Goal: Register for event/course

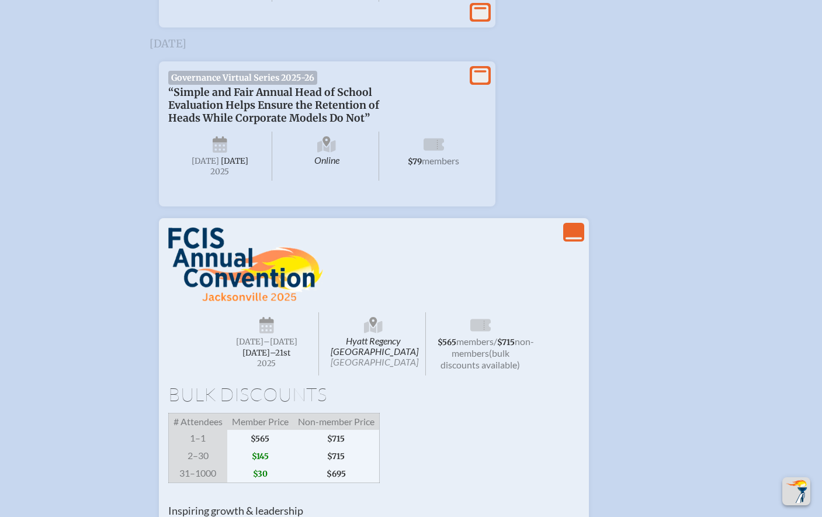
scroll to position [910, 0]
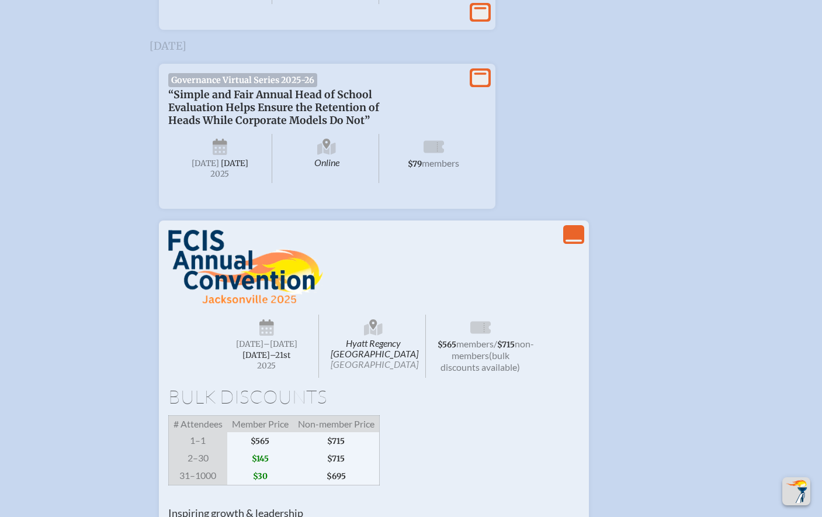
click at [264, 349] on span "[DATE]" at bounding box center [249, 344] width 27 height 10
click at [262, 336] on icon at bounding box center [266, 330] width 15 height 11
click at [481, 361] on span "non-members" at bounding box center [493, 349] width 82 height 23
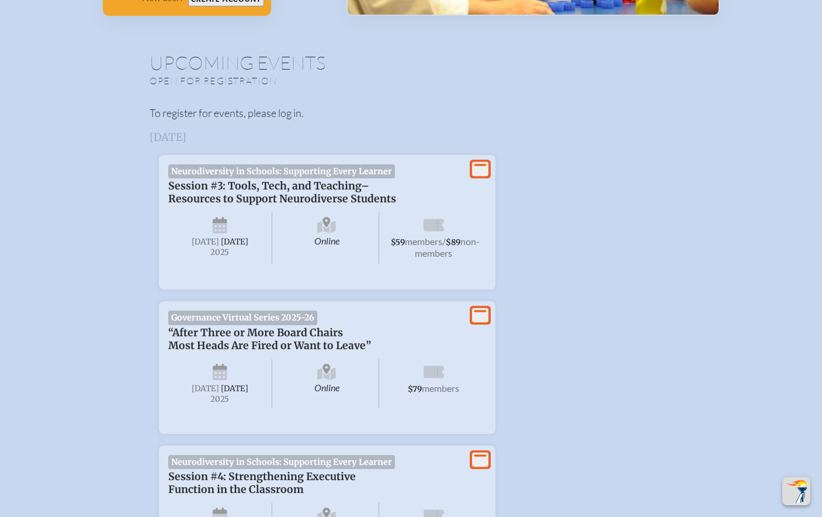
scroll to position [0, 0]
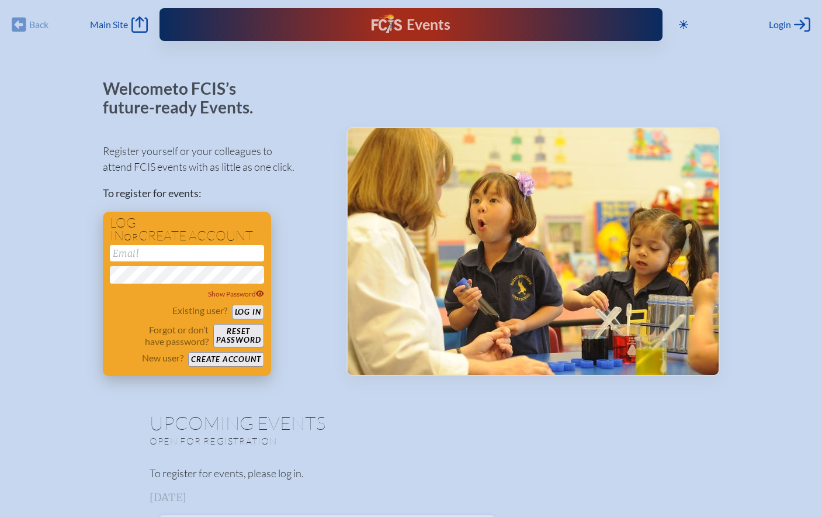
click at [165, 254] on input "email" at bounding box center [187, 253] width 154 height 16
click at [233, 356] on button "Create account" at bounding box center [225, 359] width 75 height 15
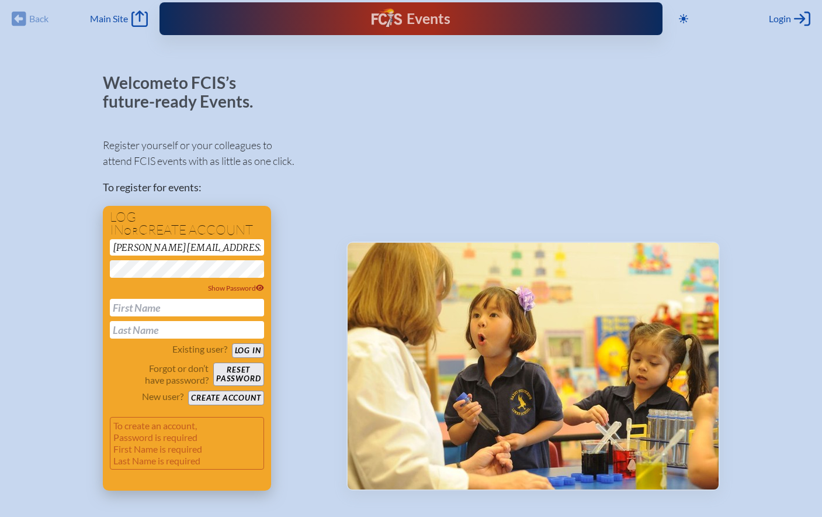
click at [129, 300] on input "text" at bounding box center [187, 308] width 154 height 18
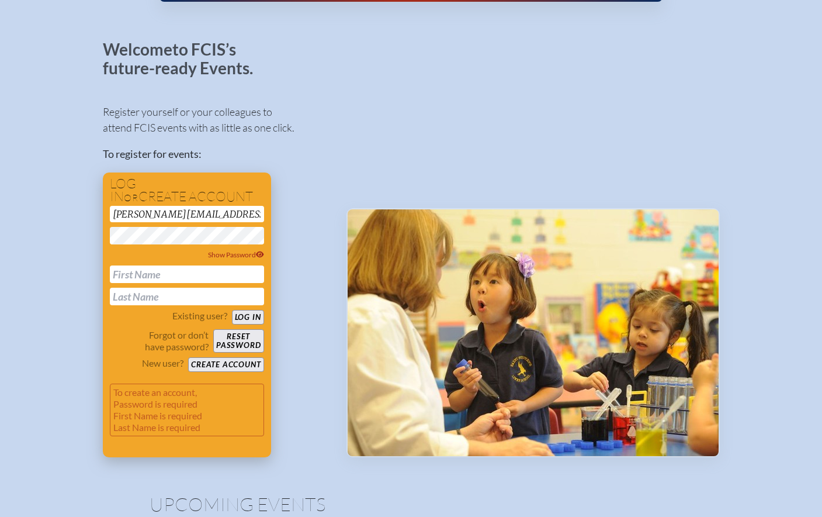
scroll to position [76, 0]
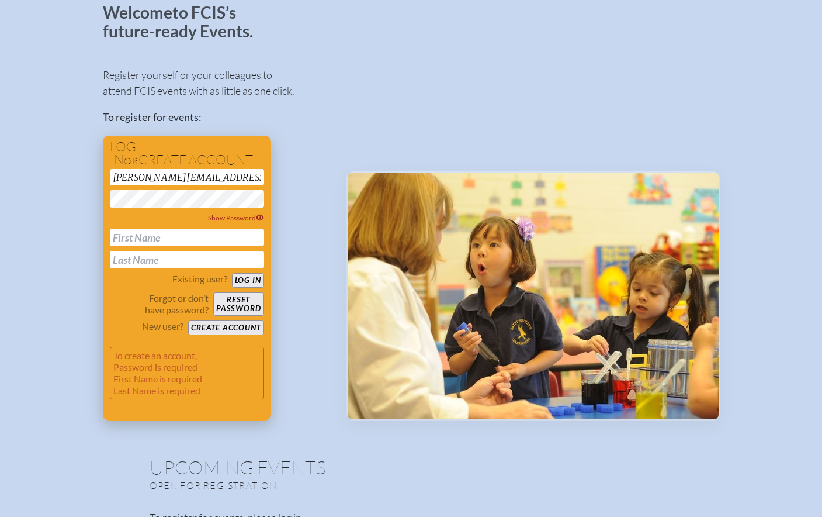
click at [245, 280] on button "Log in" at bounding box center [248, 280] width 32 height 15
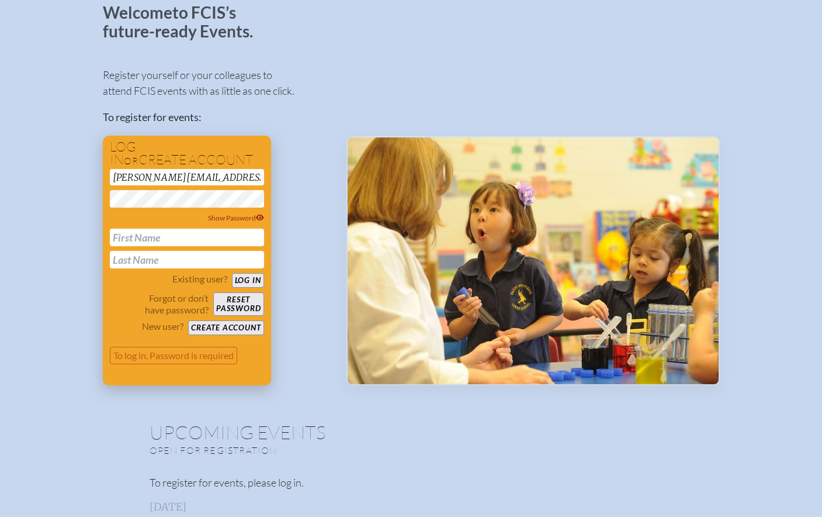
click at [245, 280] on button "Log in" at bounding box center [248, 280] width 32 height 15
click at [234, 306] on button "Reset password" at bounding box center [238, 303] width 50 height 23
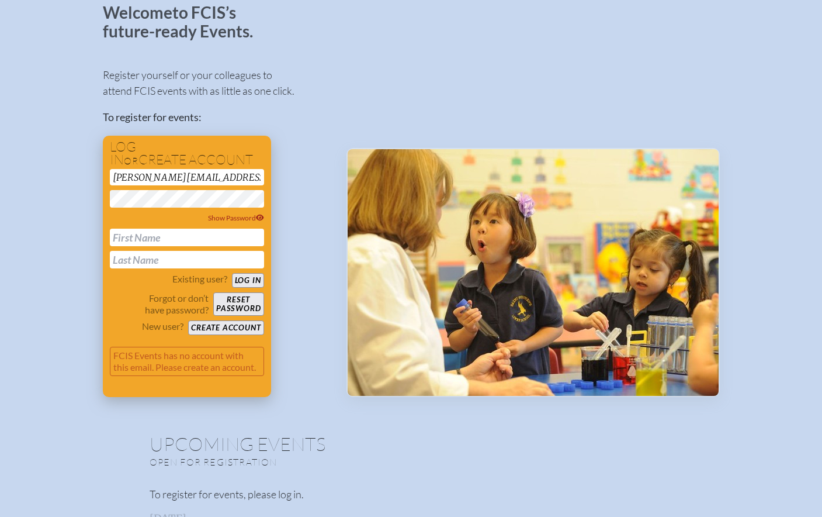
drag, startPoint x: 162, startPoint y: 176, endPoint x: 106, endPoint y: 172, distance: 56.2
click at [107, 172] on div "Log in or create account laura.romeo@lakemaryprep.com Show Password Existing us…" at bounding box center [187, 266] width 168 height 261
click at [226, 306] on button "Reset password" at bounding box center [238, 303] width 50 height 23
click at [242, 305] on button "Reset password" at bounding box center [238, 303] width 50 height 23
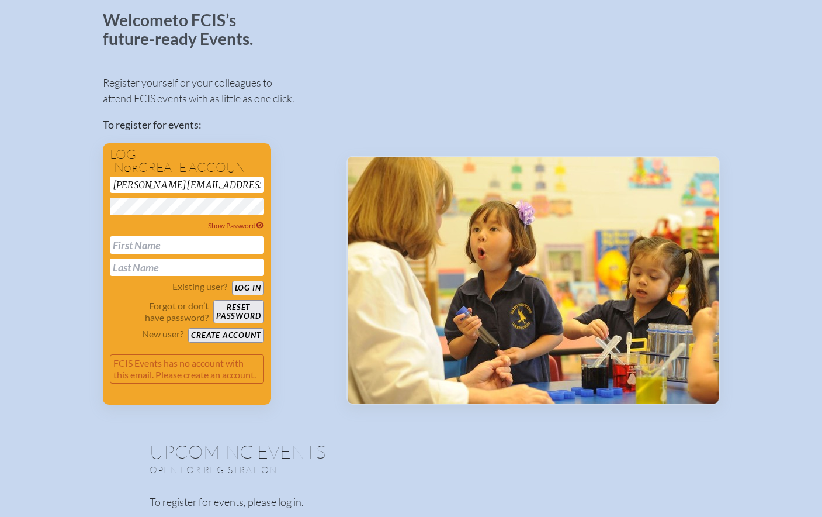
scroll to position [65, 0]
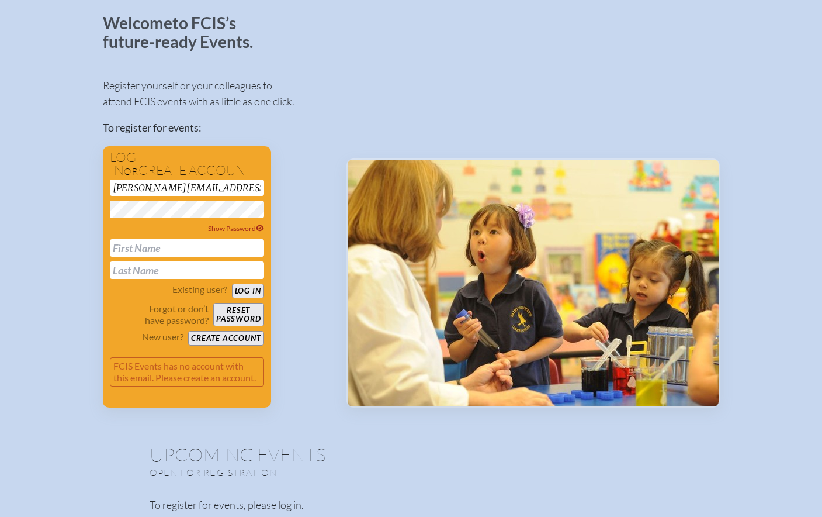
drag, startPoint x: 180, startPoint y: 187, endPoint x: 92, endPoint y: 179, distance: 88.6
click at [225, 311] on button "Reset password" at bounding box center [238, 314] width 50 height 23
click at [230, 312] on button "Reset password" at bounding box center [238, 314] width 50 height 23
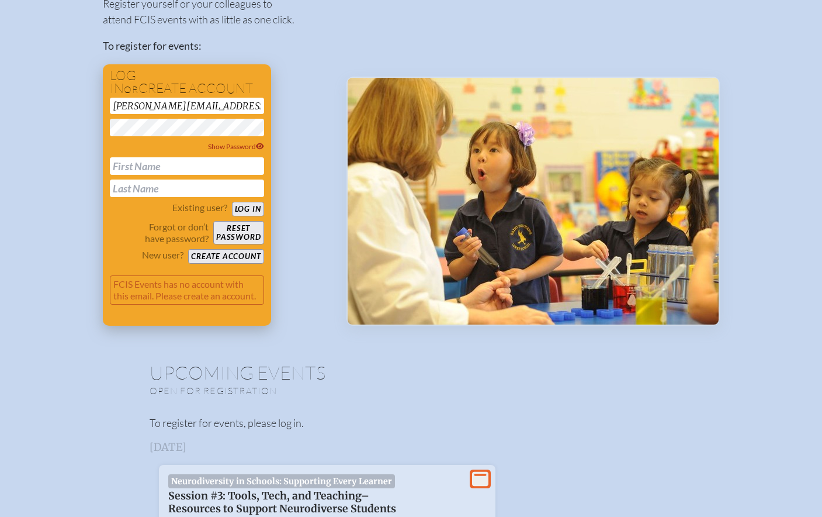
scroll to position [145, 0]
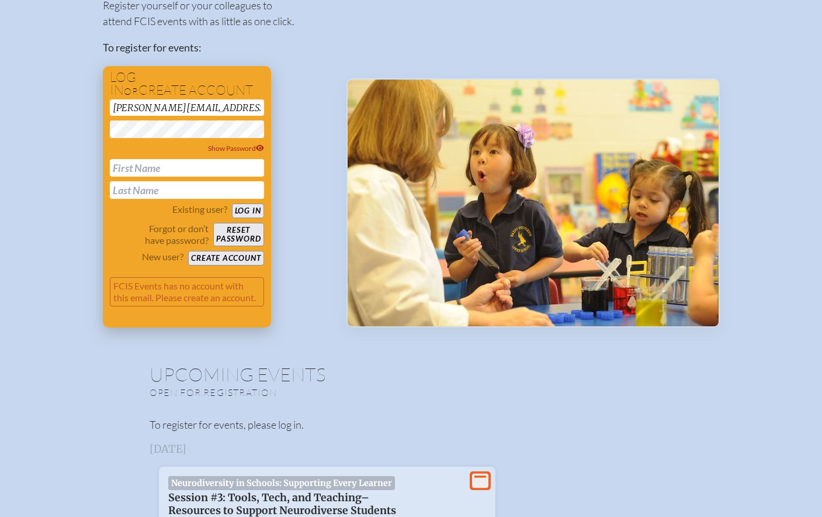
click at [197, 253] on button "Create account" at bounding box center [225, 258] width 75 height 15
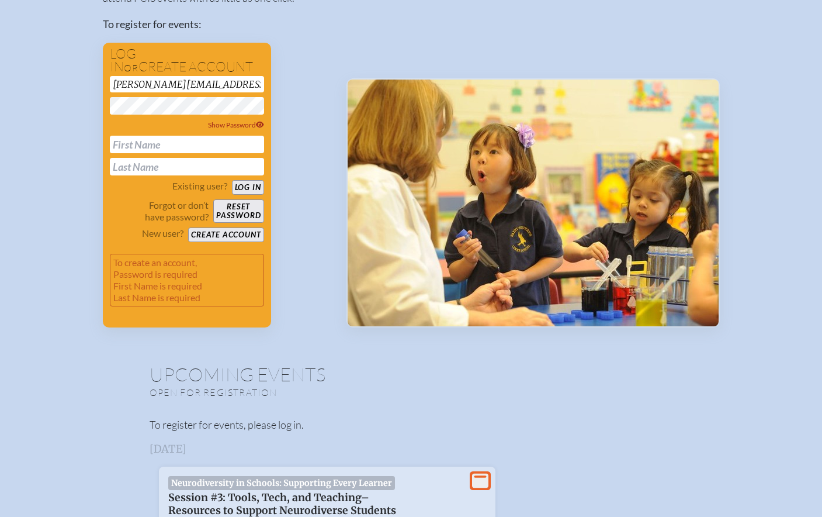
scroll to position [0, 3]
drag, startPoint x: 112, startPoint y: 83, endPoint x: 294, endPoint y: 85, distance: 182.9
click at [294, 85] on div "Register yourself or your colleagues to attend FCIS events with as little as on…" at bounding box center [215, 145] width 225 height 363
type input "laura.romeo@lakemaryprep.com"
